Goal: Complete application form

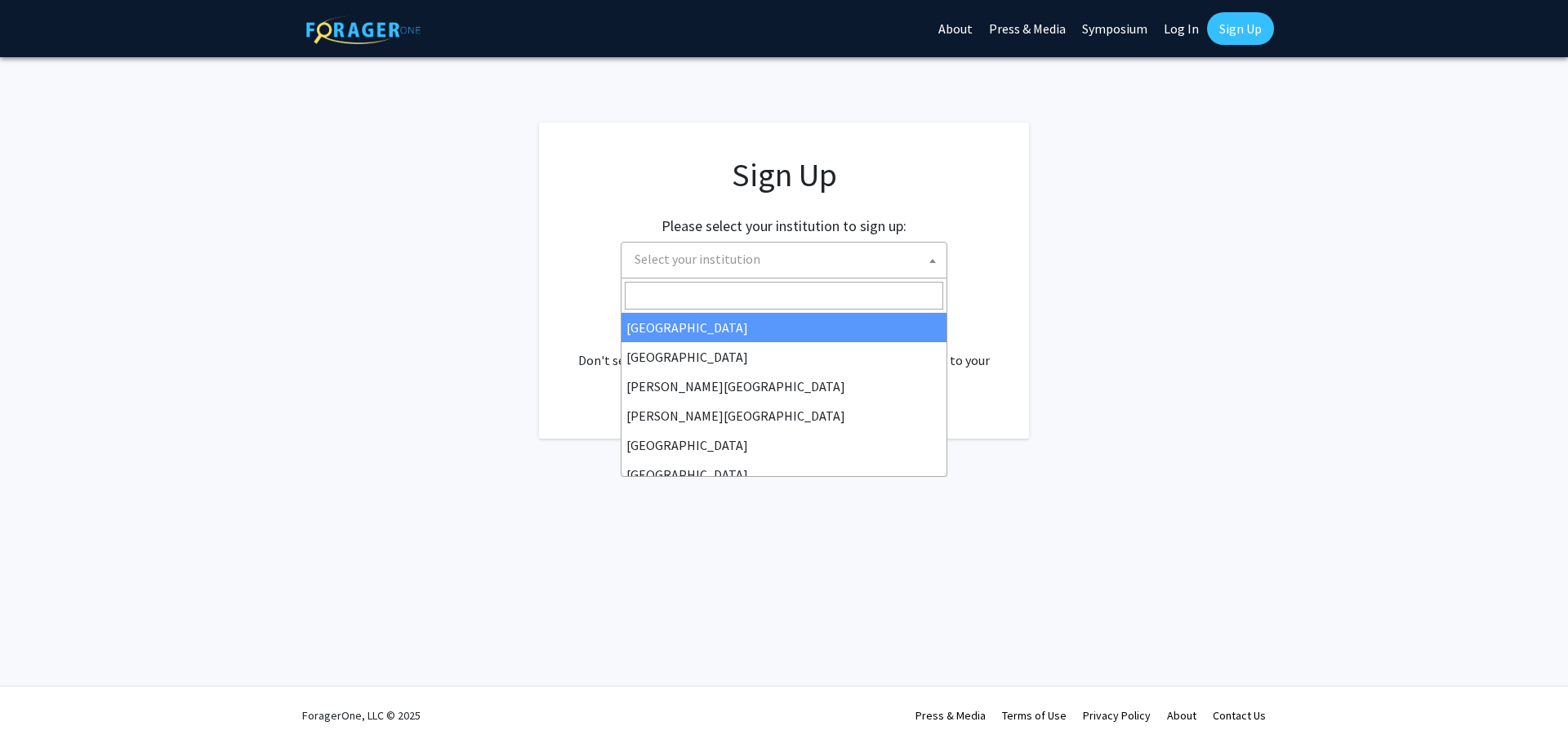
click at [929, 265] on span at bounding box center [932, 261] width 16 height 36
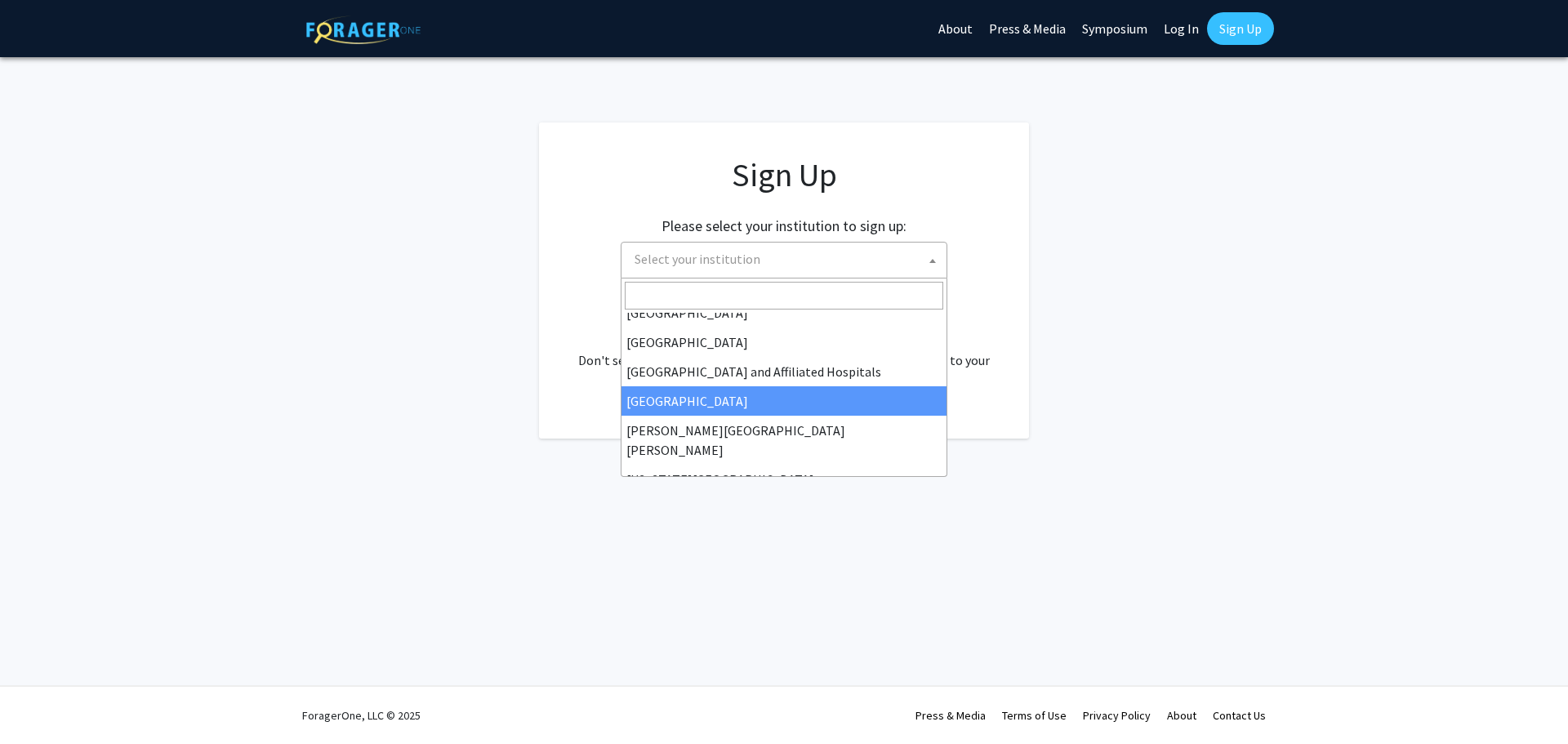
scroll to position [245, 0]
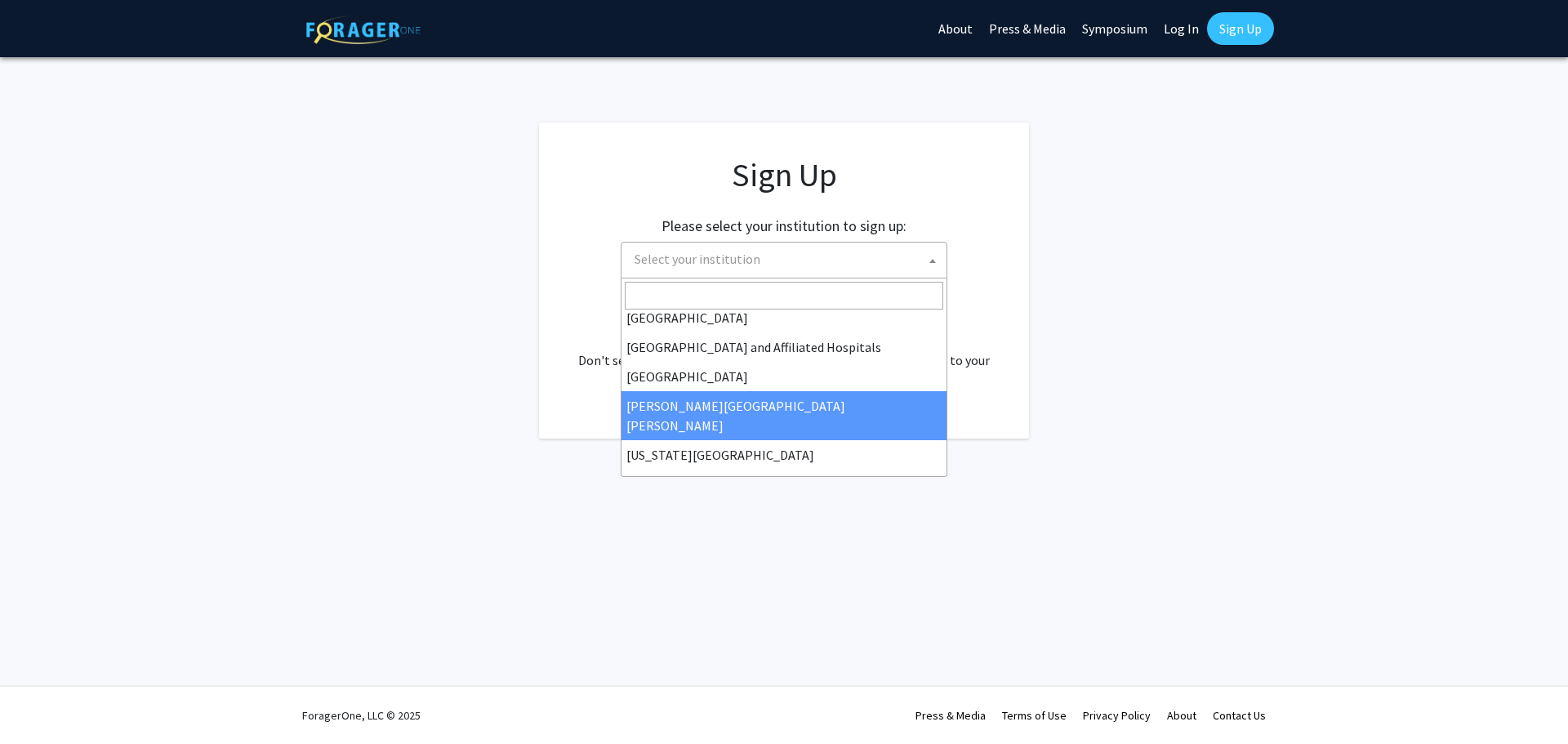
select select "1"
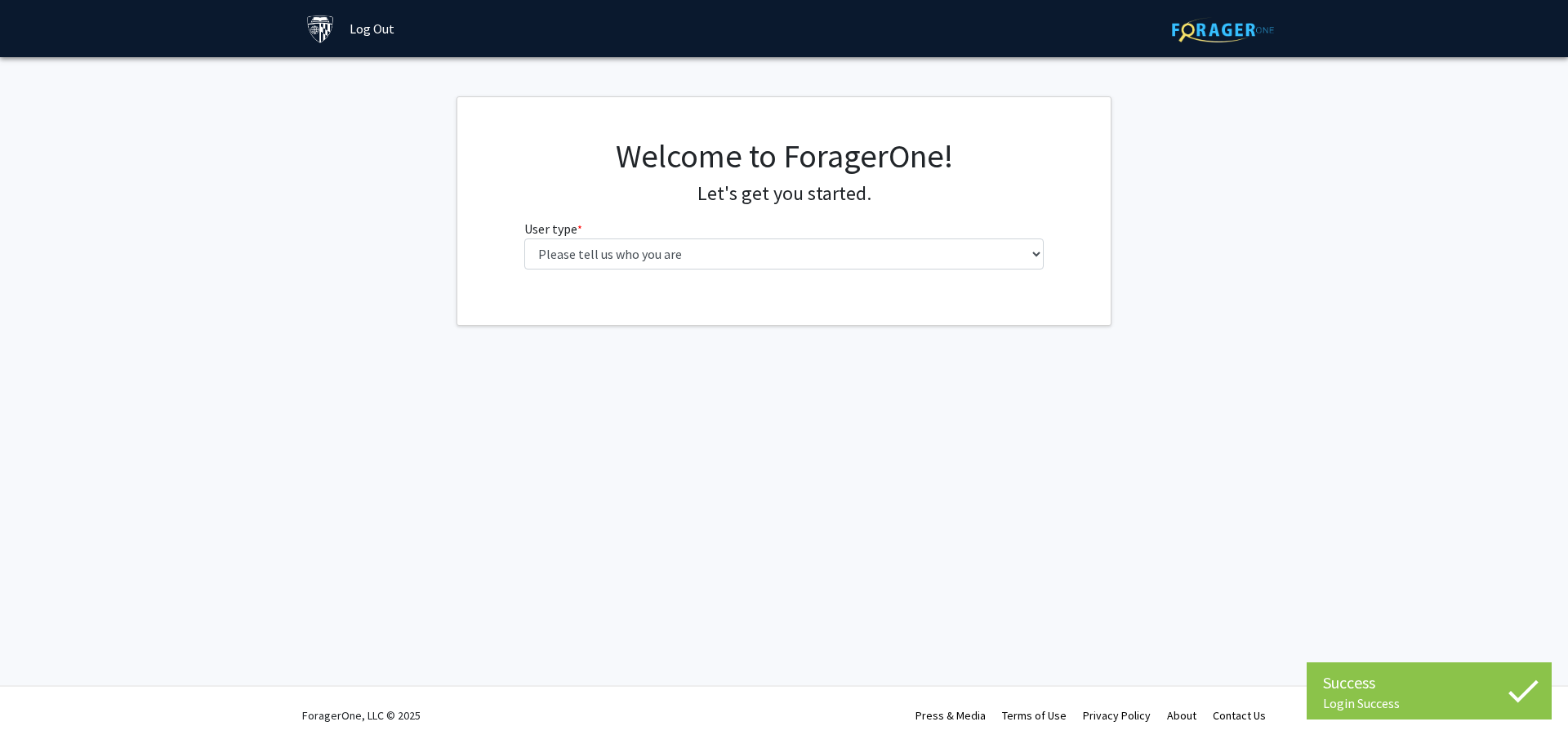
click at [1050, 253] on div "Welcome to ForagerOne! Let's get you started. User type * required Please tell …" at bounding box center [785, 209] width 545 height 146
click at [1027, 256] on select "Please tell us who you are Undergraduate Student Master's Student Doctoral Cand…" at bounding box center [784, 254] width 520 height 31
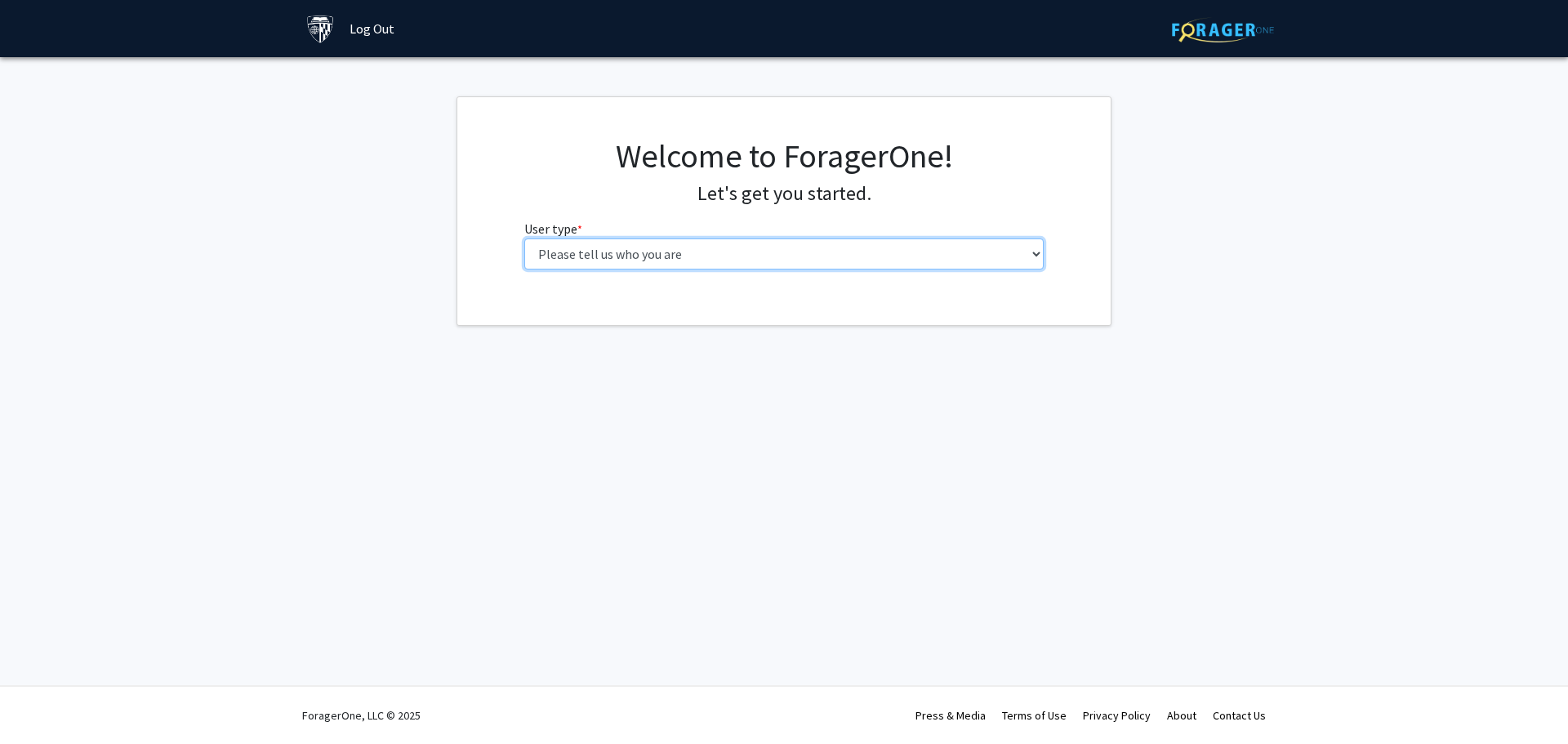
select select "2: masters"
click at [524, 239] on select "Please tell us who you are Undergraduate Student Master's Student Doctoral Cand…" at bounding box center [784, 254] width 520 height 31
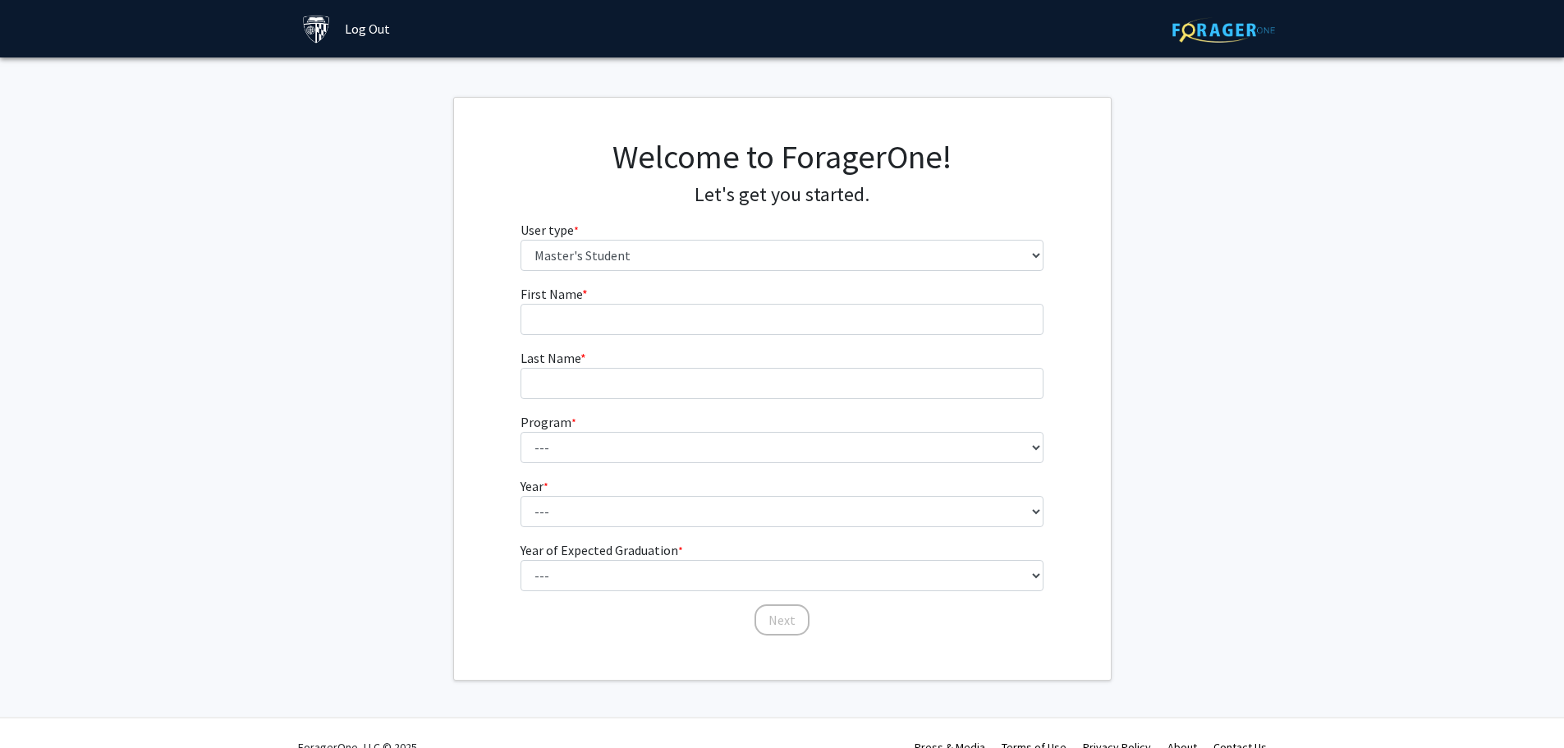
click at [766, 358] on fg-input "Last Name * required" at bounding box center [781, 373] width 523 height 51
click at [769, 325] on input "First Name * required" at bounding box center [781, 319] width 523 height 31
type input "Lynn"
type input "Coffin"
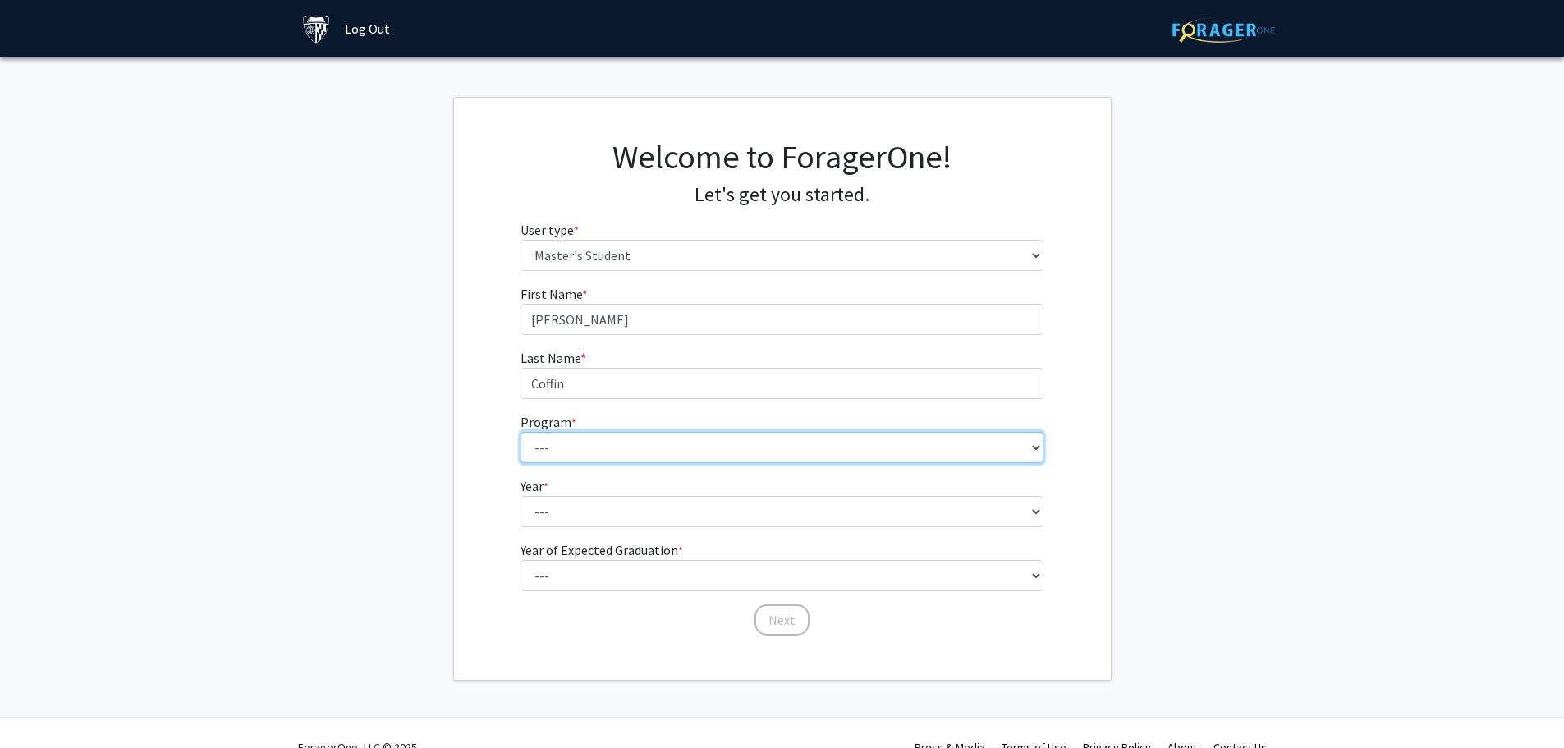
click at [622, 451] on select "--- Anatomy Education Applied and Computational Mathematics Applied Biomedical …" at bounding box center [781, 447] width 523 height 31
select select "45: 34"
click at [520, 432] on select "--- Anatomy Education Applied and Computational Mathematics Applied Biomedical …" at bounding box center [781, 447] width 523 height 31
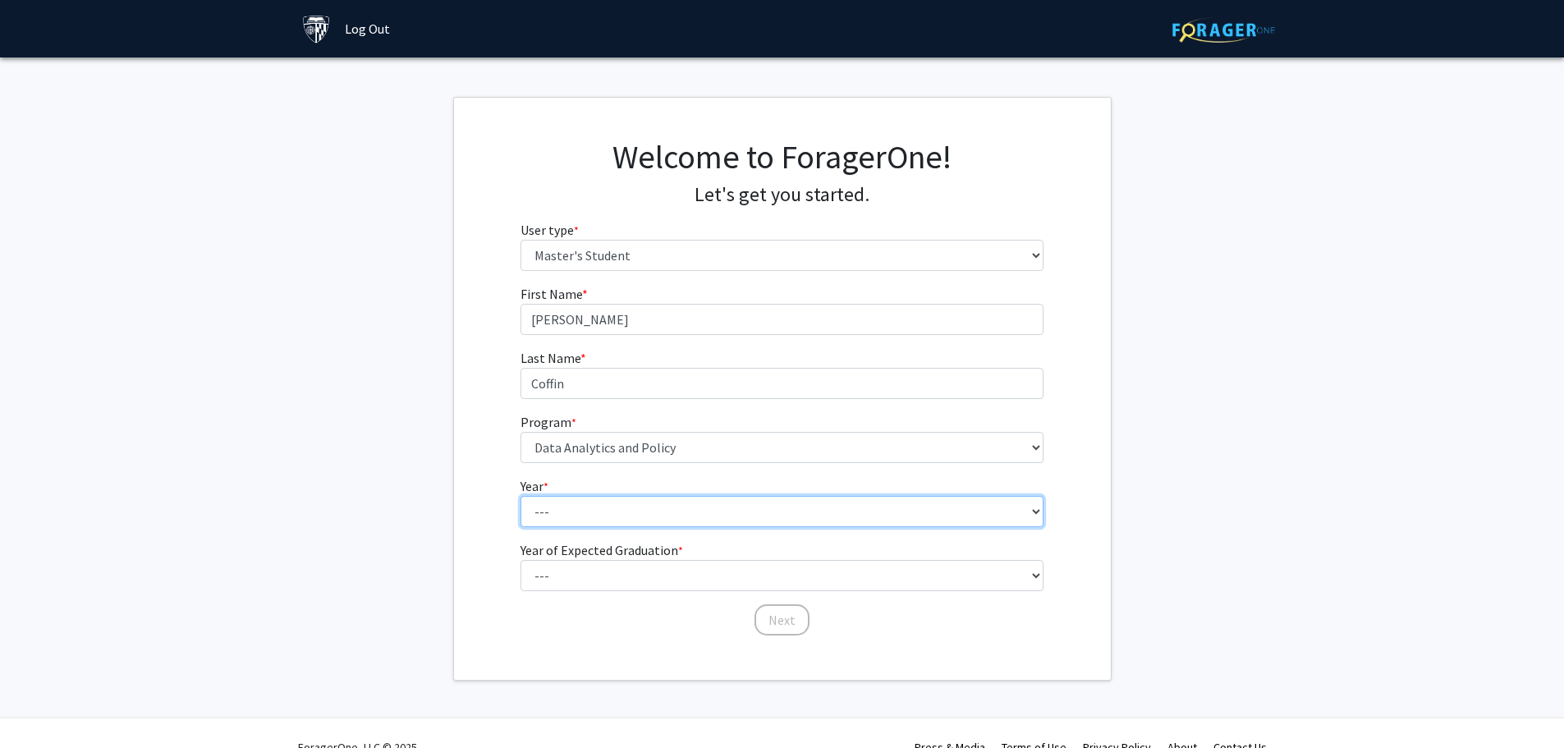
click at [658, 516] on select "--- First Year Second Year" at bounding box center [781, 511] width 523 height 31
select select "2: second_year"
click at [520, 496] on select "--- First Year Second Year" at bounding box center [781, 511] width 523 height 31
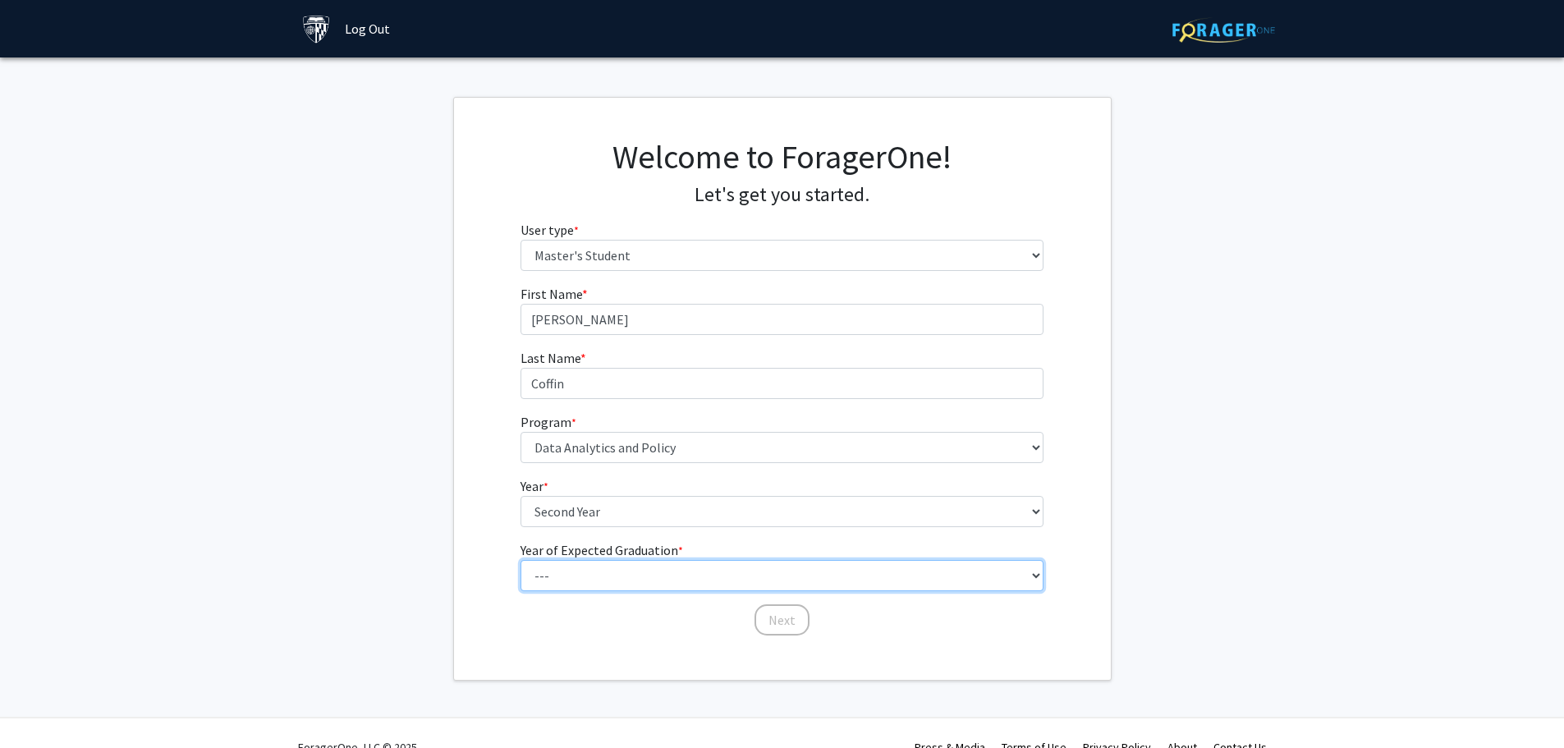
click at [621, 580] on select "--- 2025 2026 2027 2028 2029 2030 2031 2032 2033 2034" at bounding box center [781, 575] width 523 height 31
select select "1: 2025"
click at [520, 560] on select "--- 2025 2026 2027 2028 2029 2030 2031 2032 2033 2034" at bounding box center [781, 575] width 523 height 31
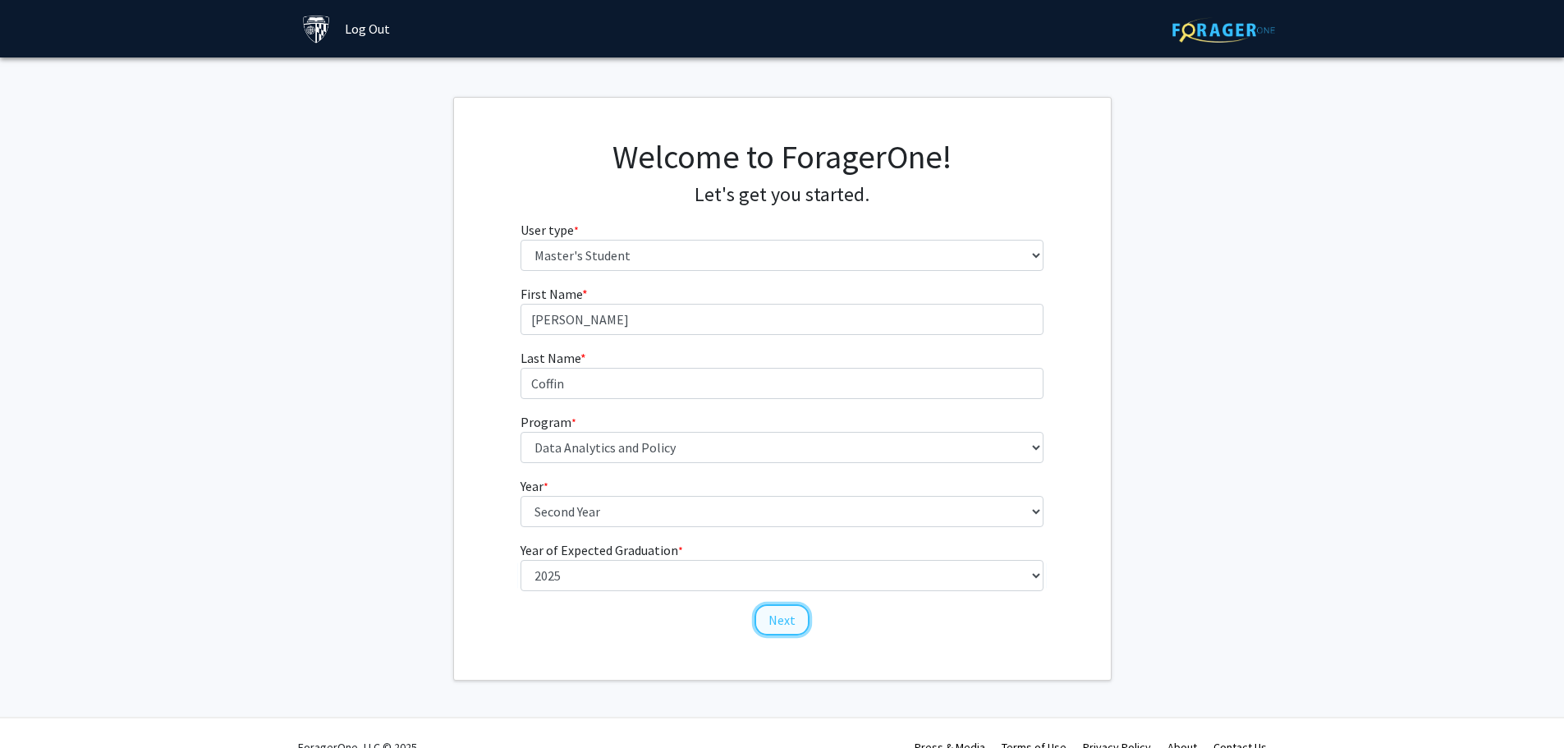
click at [781, 621] on button "Next" at bounding box center [781, 619] width 55 height 31
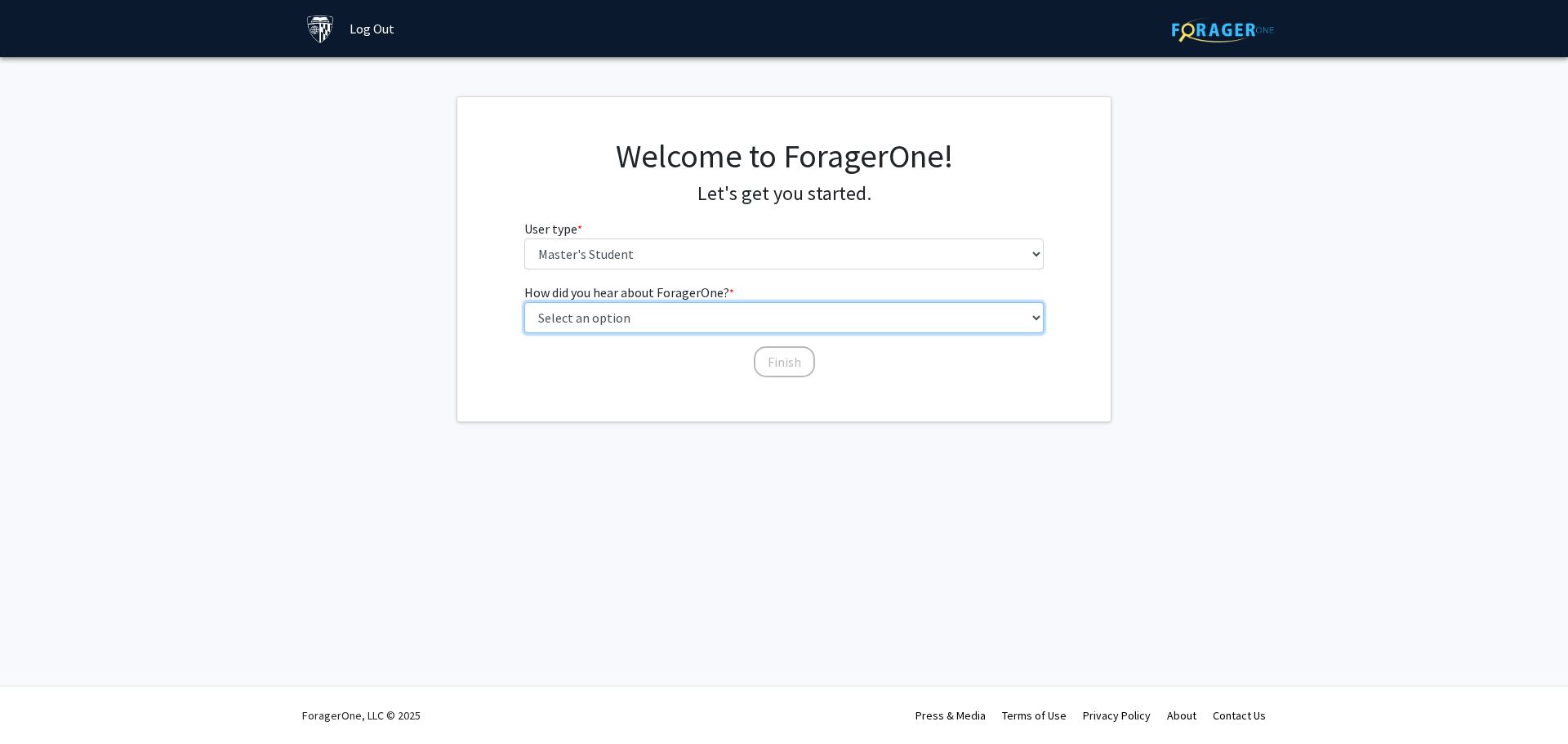
click at [796, 317] on select "Select an option Peer/student recommendation Faculty/staff recommendation Unive…" at bounding box center [784, 317] width 520 height 31
select select "4: university_email"
click at [524, 302] on select "Select an option Peer/student recommendation Faculty/staff recommendation Unive…" at bounding box center [784, 317] width 520 height 31
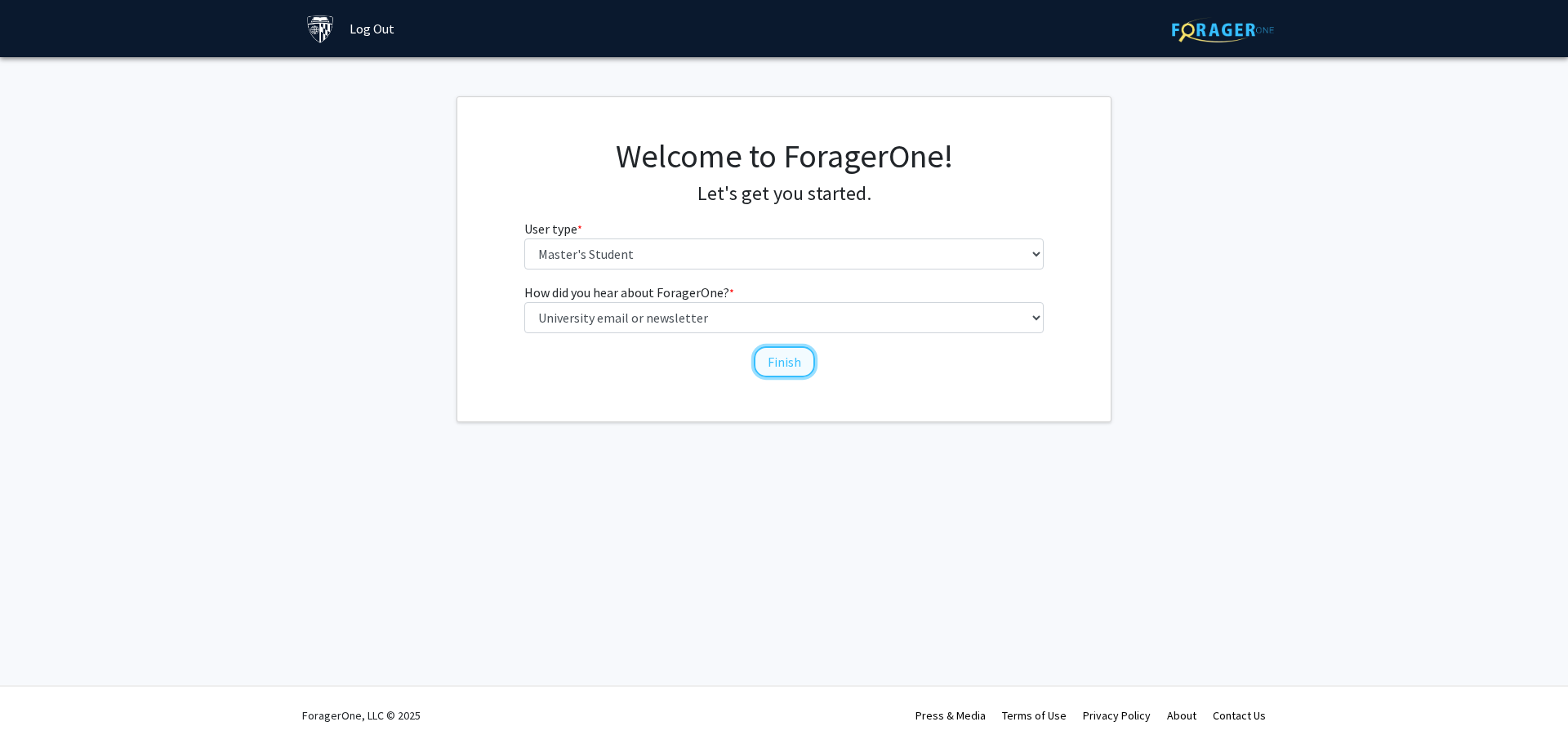
click at [791, 372] on button "Finish" at bounding box center [785, 361] width 62 height 31
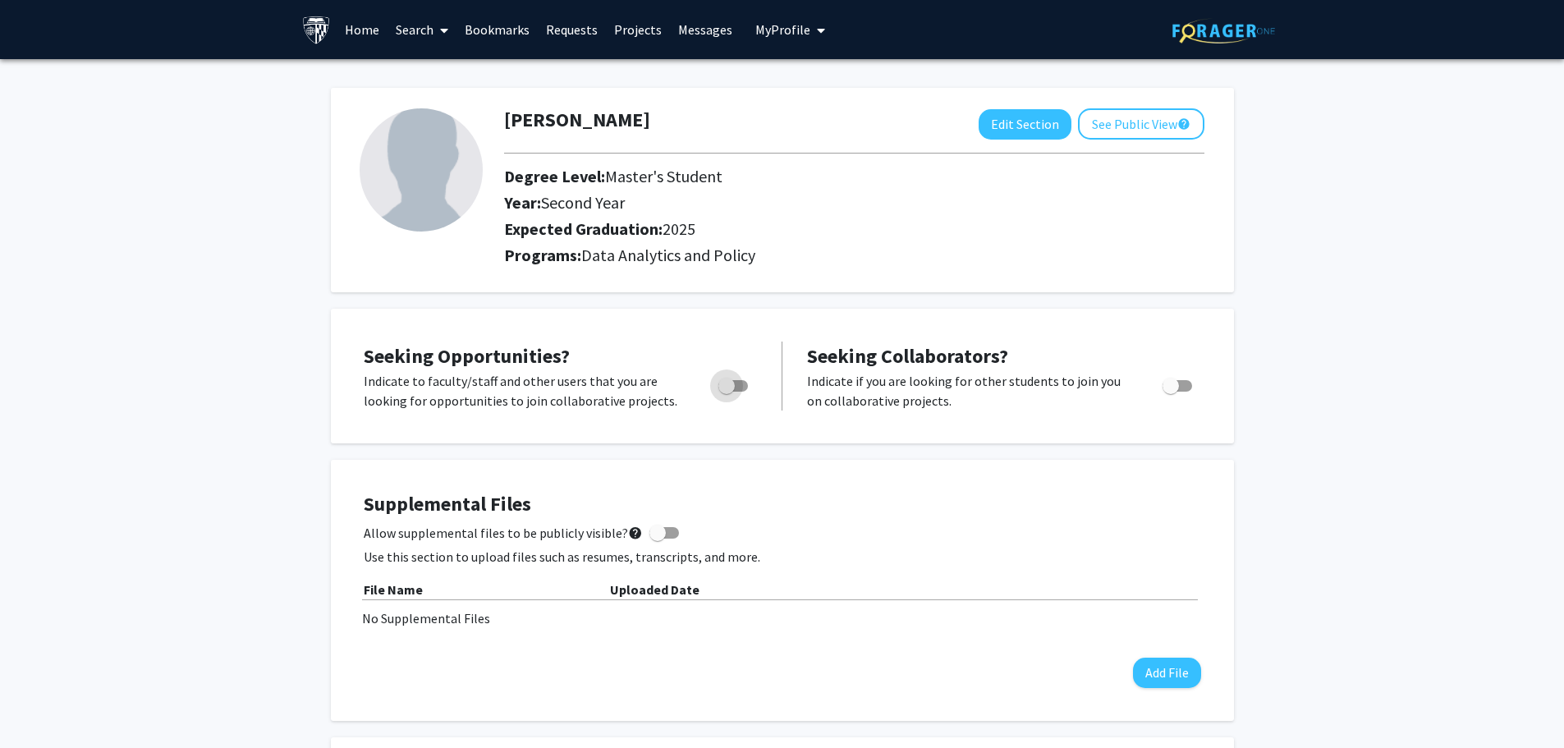
click at [744, 387] on span "Toggle" at bounding box center [733, 385] width 30 height 11
click at [726, 392] on input "Are you actively seeking opportunities?" at bounding box center [726, 392] width 1 height 1
checkbox input "true"
click at [368, 27] on link "Home" at bounding box center [362, 29] width 51 height 57
